Goal: Information Seeking & Learning: Learn about a topic

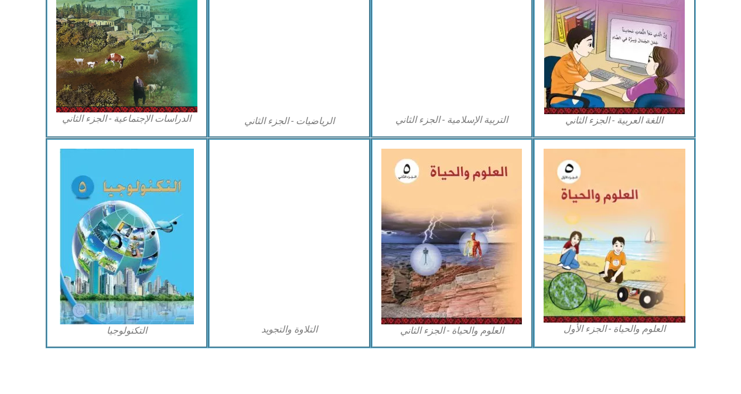
scroll to position [655, 0]
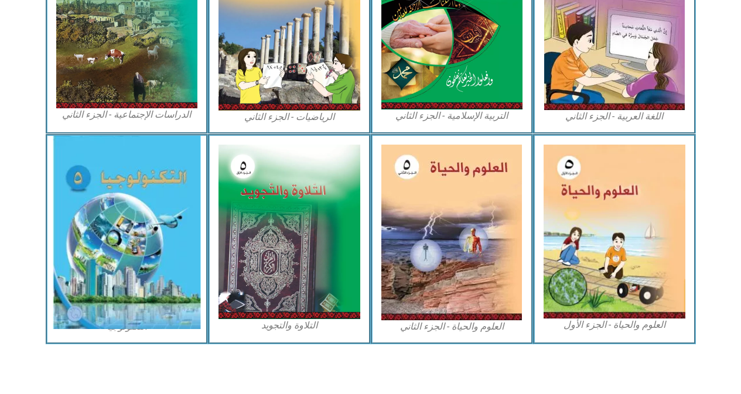
click at [171, 234] on img at bounding box center [127, 232] width 148 height 193
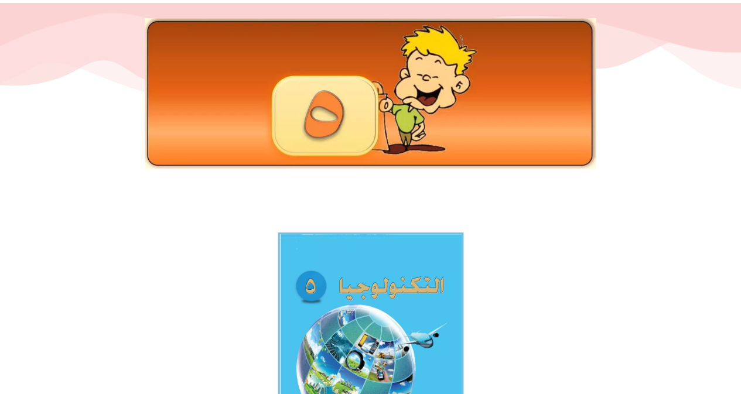
scroll to position [102, 0]
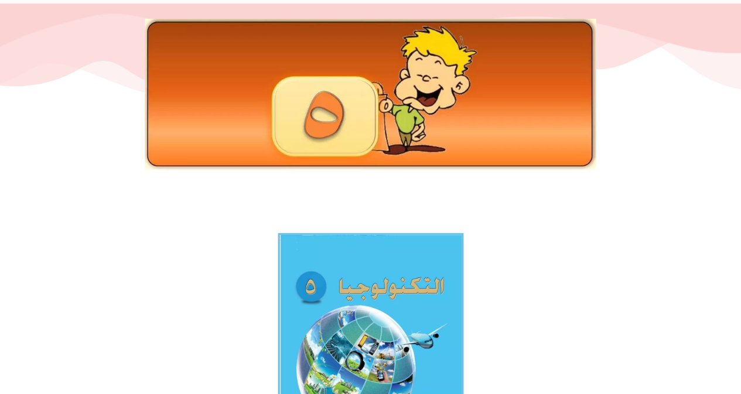
click at [364, 329] on img at bounding box center [370, 354] width 186 height 242
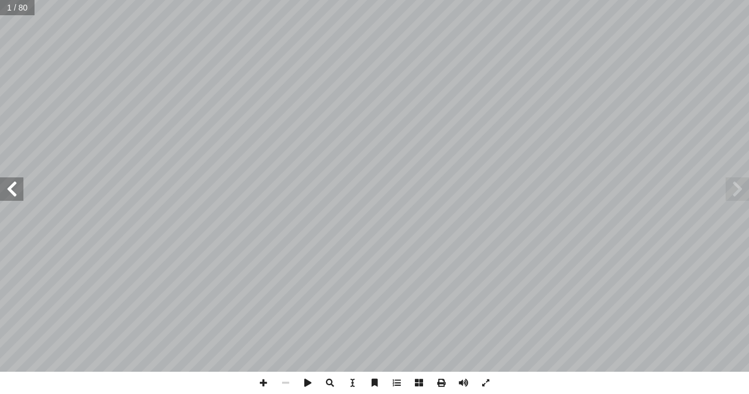
click at [15, 196] on span at bounding box center [11, 188] width 23 height 23
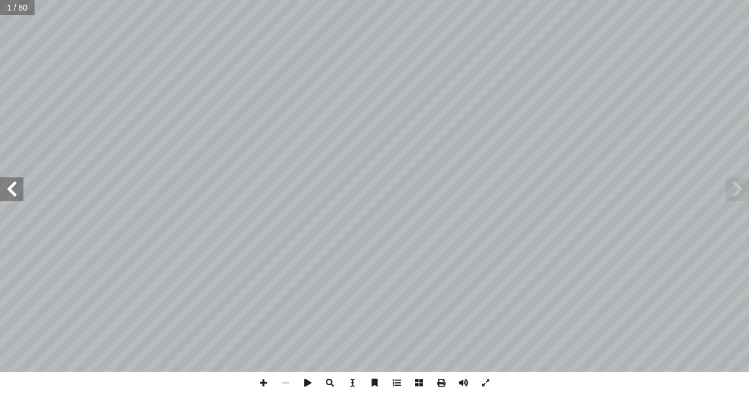
click at [15, 196] on span at bounding box center [11, 188] width 23 height 23
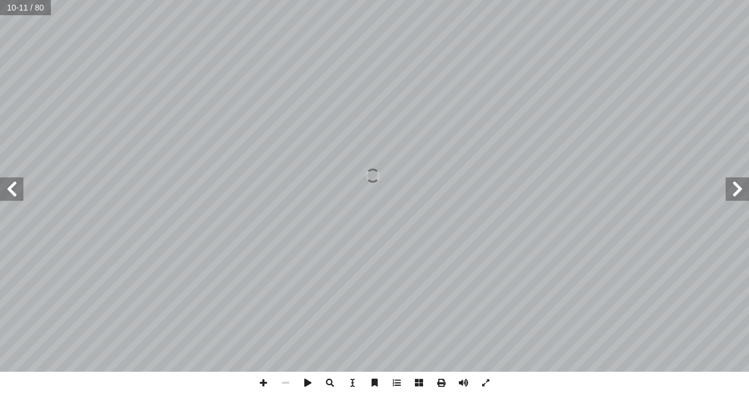
click at [15, 196] on span at bounding box center [11, 188] width 23 height 23
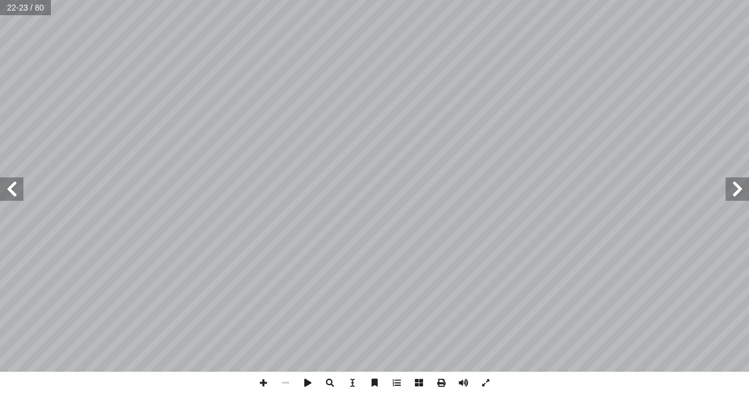
click at [15, 196] on span at bounding box center [11, 188] width 23 height 23
click at [385, 107] on html "الصفحة الرئيسية الصف الأول الصف الثاني الصف الثالث الصف الرابع الصف الخامس الصف…" at bounding box center [374, 53] width 749 height 107
click at [4, 184] on span at bounding box center [11, 188] width 23 height 23
